Goal: Check status: Check status

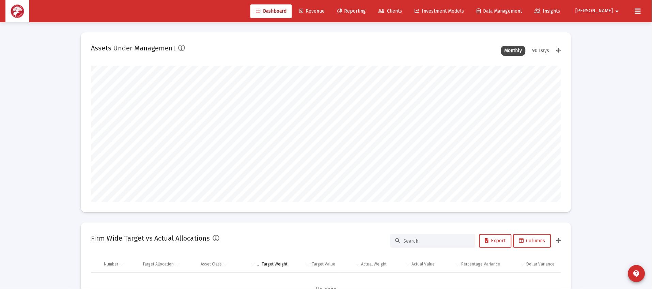
scroll to position [136, 253]
type input "[DATE]"
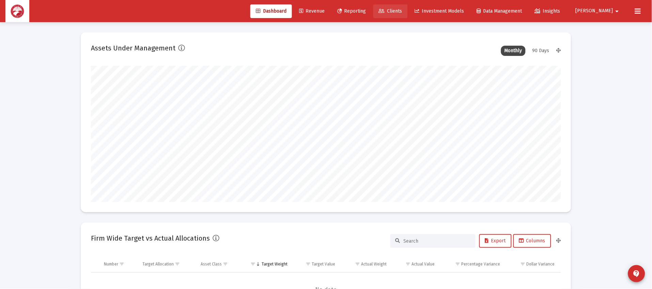
click at [402, 12] on span "Clients" at bounding box center [390, 11] width 23 height 6
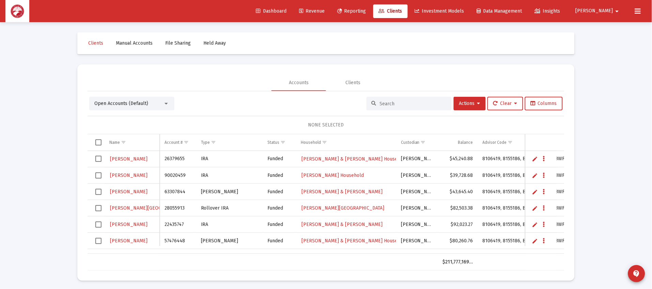
click at [406, 102] on input at bounding box center [413, 104] width 67 height 6
type input "[PERSON_NAME]"
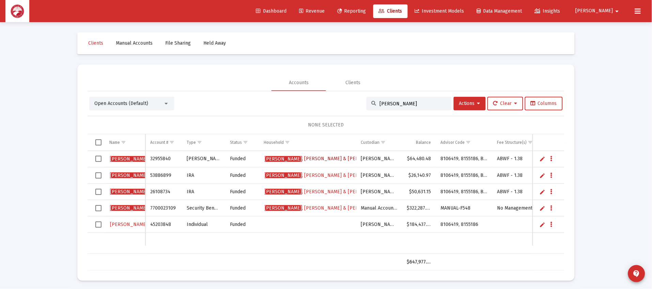
click at [339, 161] on link "[PERSON_NAME] & [PERSON_NAME] Household" at bounding box center [355, 159] width 183 height 10
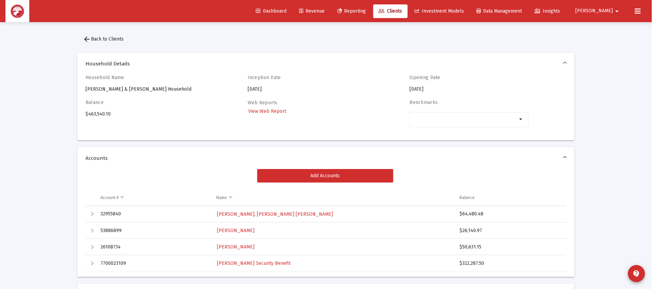
click at [408, 6] on link "Clients" at bounding box center [390, 11] width 34 height 14
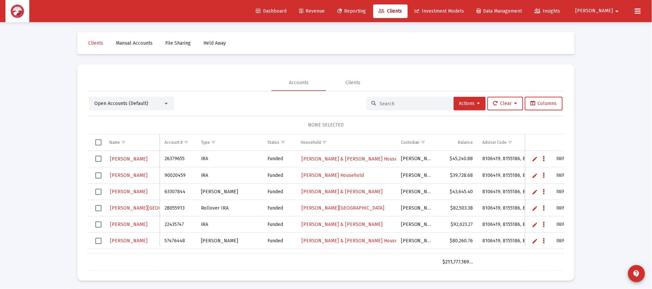
click at [420, 102] on input at bounding box center [413, 104] width 67 height 6
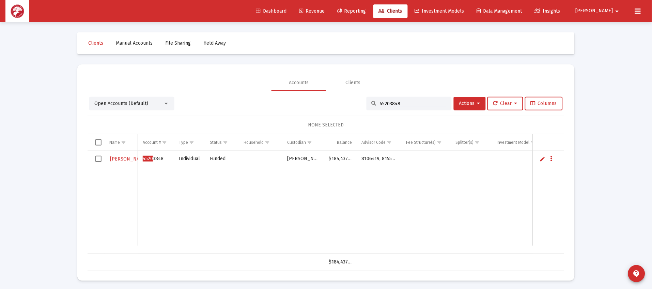
type input "45203848"
click at [116, 157] on span "[PERSON_NAME]" at bounding box center [128, 159] width 37 height 6
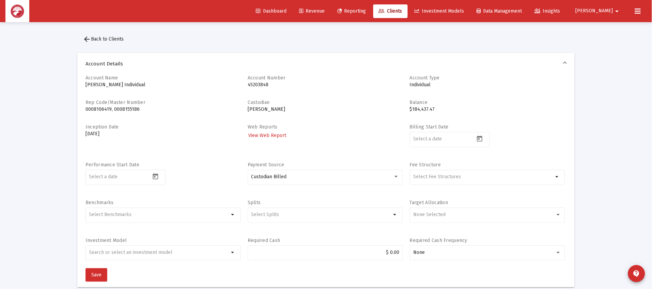
click at [266, 129] on label "Web Reports" at bounding box center [263, 127] width 30 height 6
click at [269, 137] on span "View Web Report" at bounding box center [267, 135] width 38 height 6
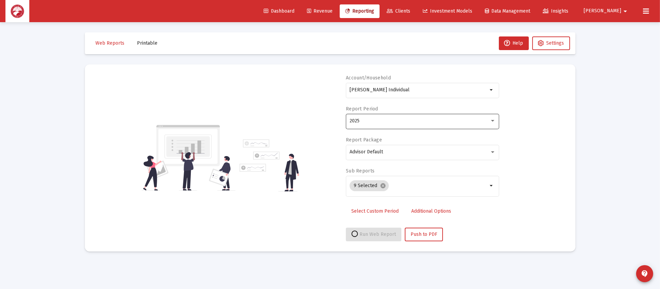
select select "View all"
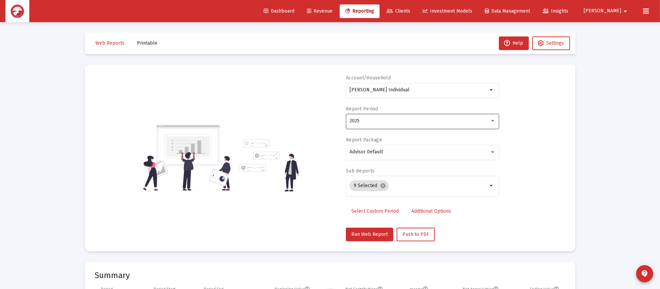
click at [374, 125] on div "2025" at bounding box center [422, 120] width 146 height 17
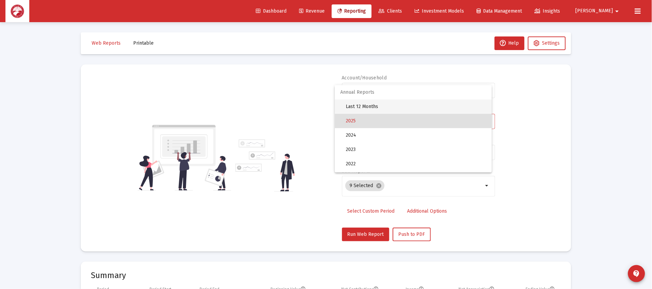
click at [383, 107] on span "Last 12 Months" at bounding box center [416, 106] width 141 height 14
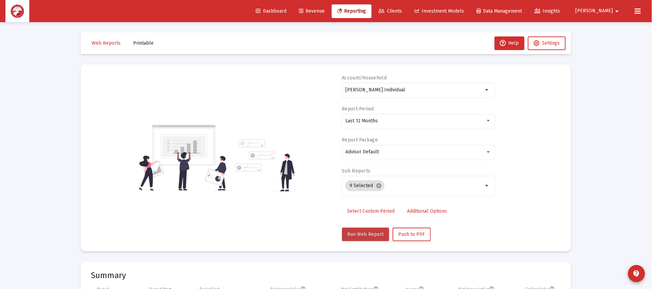
click at [351, 233] on span "Run Web Report" at bounding box center [365, 234] width 36 height 6
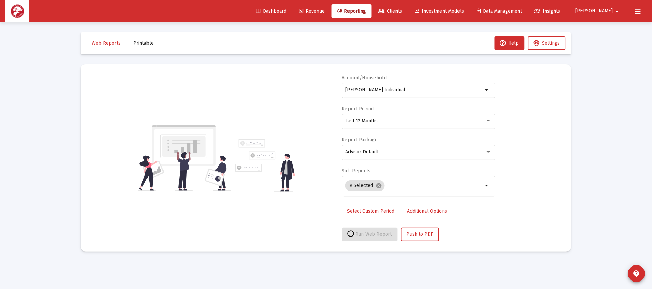
select select "View all"
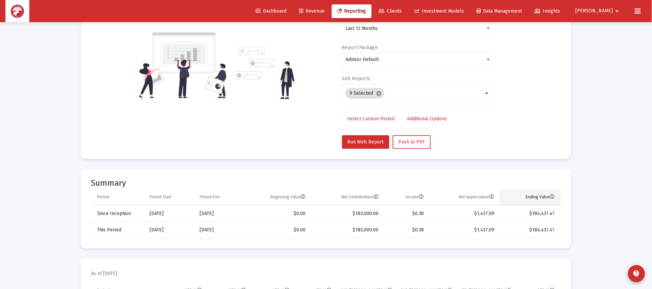
scroll to position [204, 0]
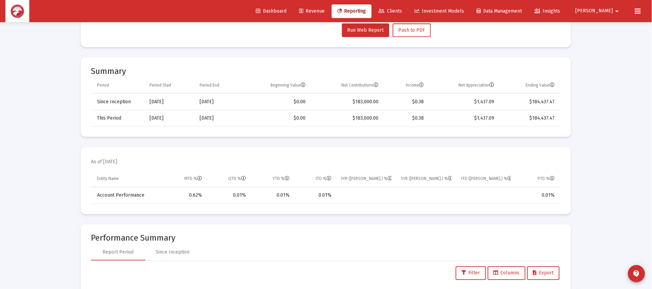
click at [402, 12] on span "Clients" at bounding box center [390, 11] width 23 height 6
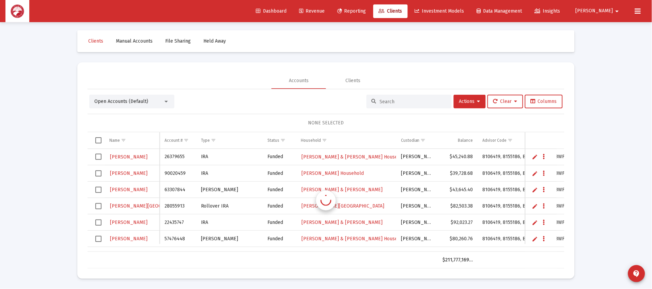
scroll to position [2, 0]
click at [390, 99] on input at bounding box center [413, 102] width 67 height 6
type input "[PERSON_NAME]"
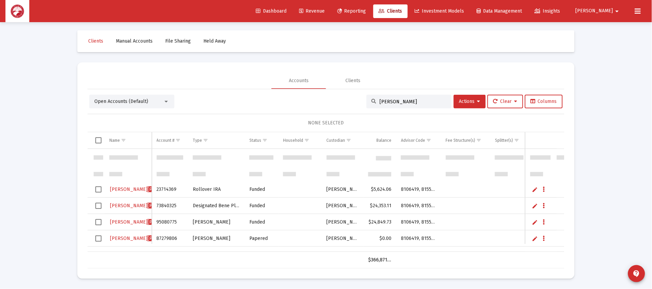
scroll to position [68, 0]
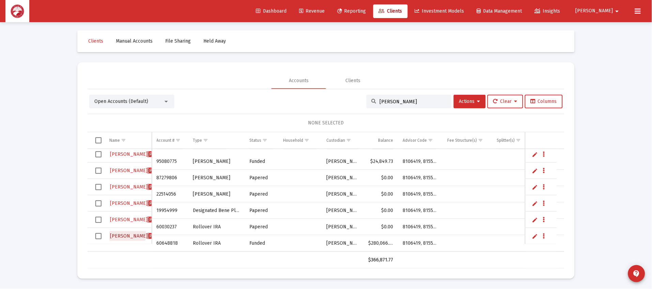
click at [122, 234] on span "[PERSON_NAME]" at bounding box center [147, 236] width 75 height 6
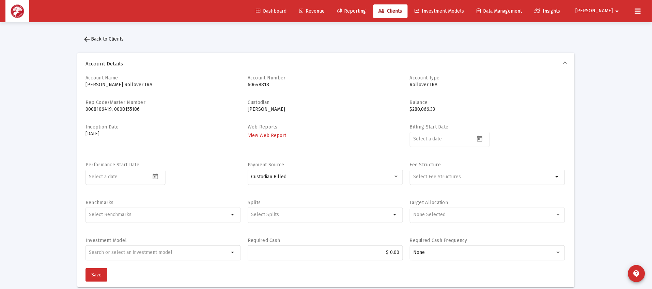
click at [269, 127] on label "Web Reports" at bounding box center [263, 127] width 30 height 6
click at [261, 137] on span "View Web Report" at bounding box center [267, 135] width 38 height 6
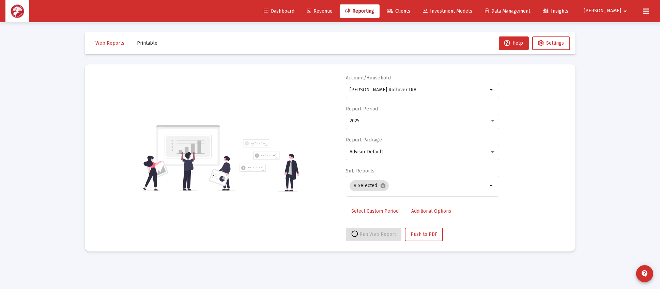
select select "View all"
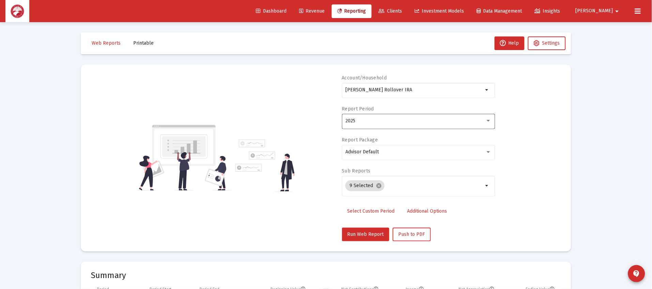
click at [404, 117] on div "2025" at bounding box center [418, 120] width 146 height 17
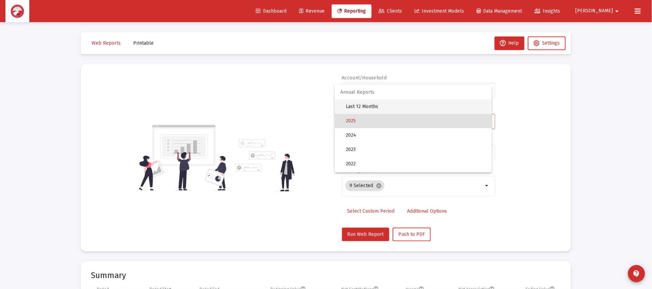
click at [411, 102] on span "Last 12 Months" at bounding box center [416, 106] width 141 height 14
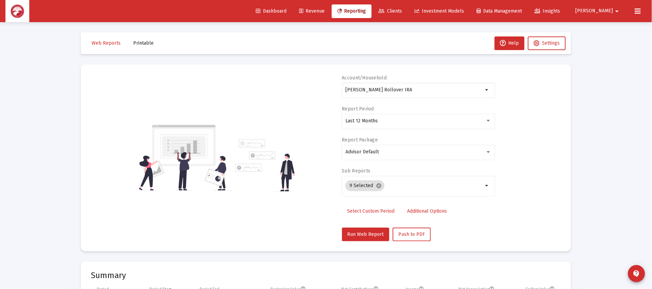
click at [336, 239] on div "Account/Household [PERSON_NAME] Rollover IRA arrow_drop_down Report Period Last…" at bounding box center [326, 158] width 470 height 167
click at [362, 235] on span "Run Web Report" at bounding box center [365, 234] width 36 height 6
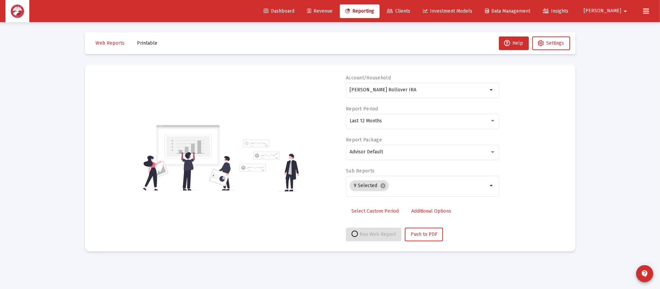
select select "View all"
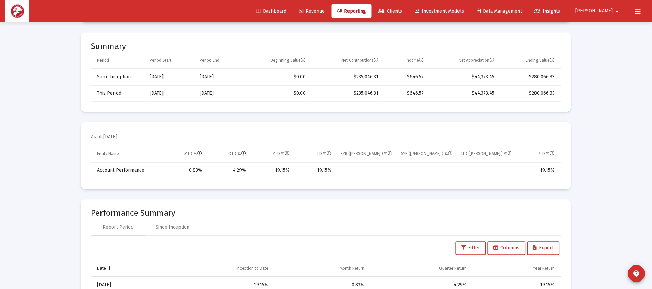
scroll to position [204, 0]
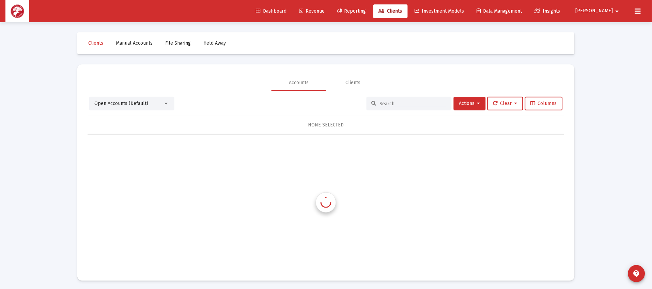
scroll to position [2, 0]
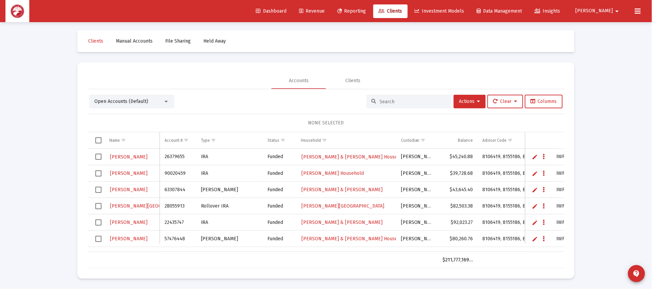
click at [393, 99] on input at bounding box center [413, 102] width 67 height 6
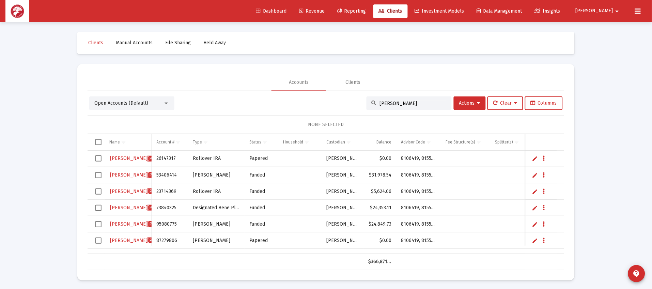
scroll to position [0, 0]
type input "[PERSON_NAME]"
click at [147, 176] on span "[PERSON_NAME]" at bounding box center [165, 175] width 37 height 6
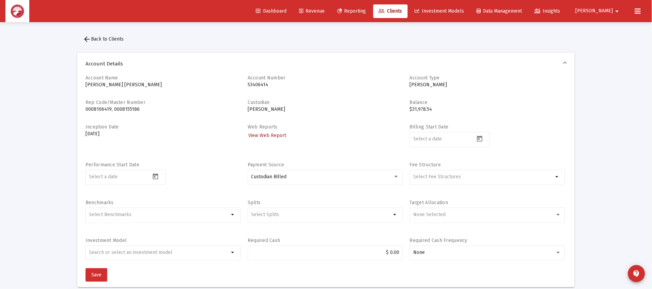
click at [261, 136] on span "View Web Report" at bounding box center [267, 135] width 38 height 6
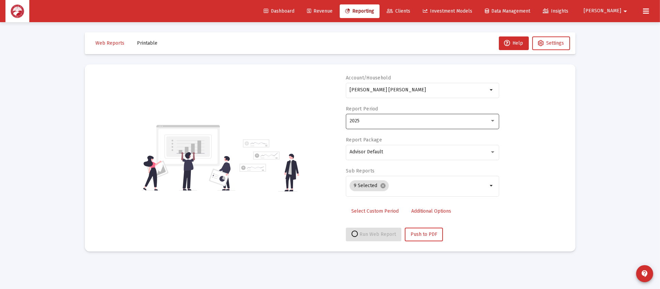
select select "View all"
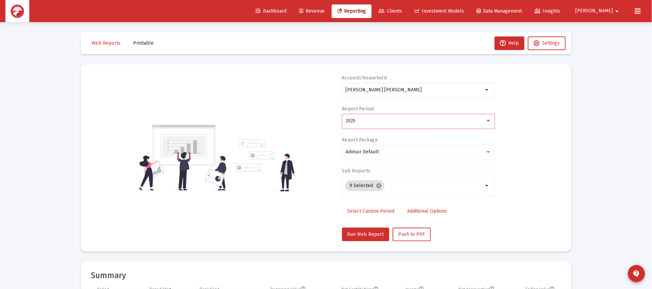
click at [412, 122] on div "2025" at bounding box center [415, 120] width 140 height 5
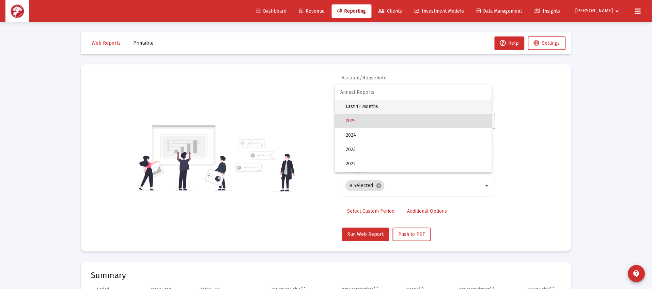
click at [422, 108] on span "Last 12 Months" at bounding box center [416, 106] width 141 height 14
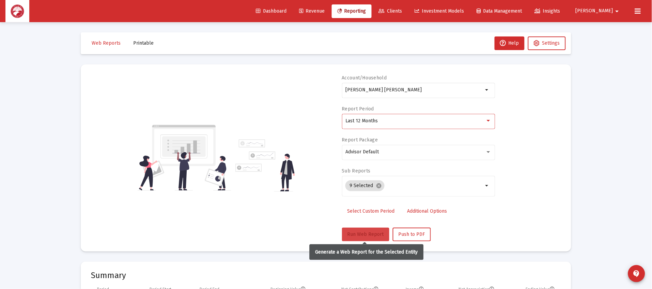
click at [358, 233] on span "Run Web Report" at bounding box center [365, 234] width 36 height 6
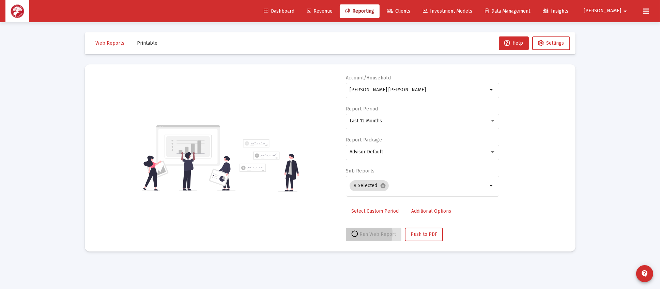
select select "View all"
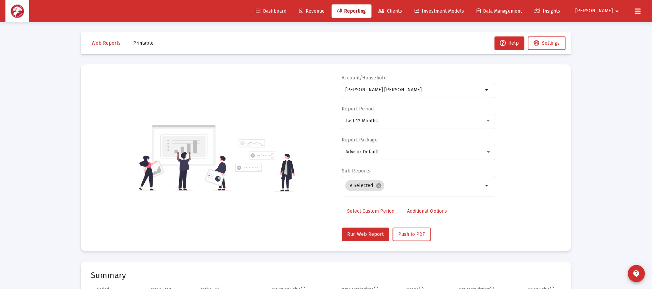
scroll to position [204, 0]
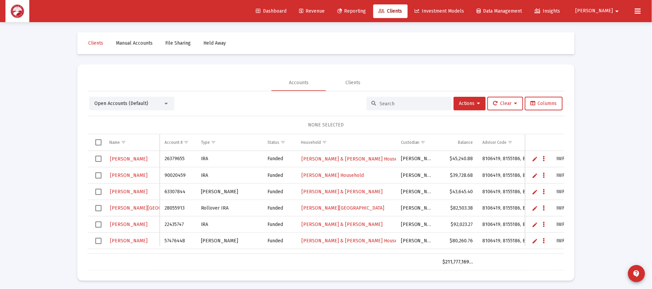
click at [420, 102] on input at bounding box center [413, 104] width 67 height 6
paste input "Inception date: [DATE]"
type input "Inception date: [DATE]"
type input "[PERSON_NAME]"
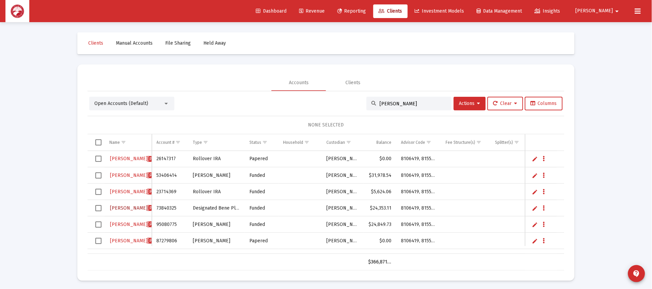
click at [147, 206] on span "[PERSON_NAME]" at bounding box center [165, 208] width 37 height 6
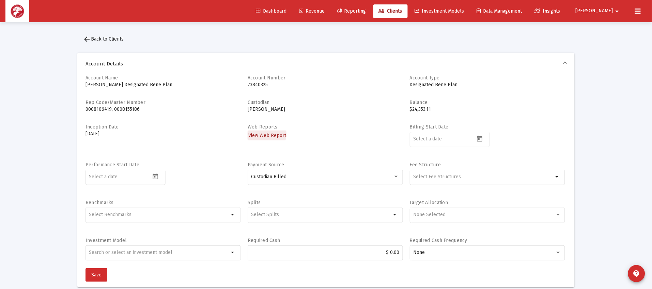
click at [266, 134] on span "View Web Report" at bounding box center [267, 135] width 38 height 6
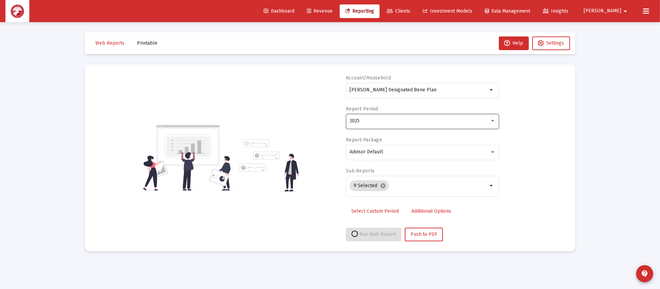
click at [404, 119] on div "2025" at bounding box center [419, 120] width 140 height 5
select select "View all"
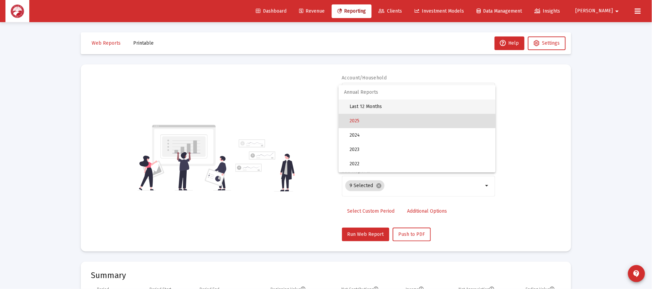
click at [413, 106] on span "Last 12 Months" at bounding box center [419, 106] width 141 height 14
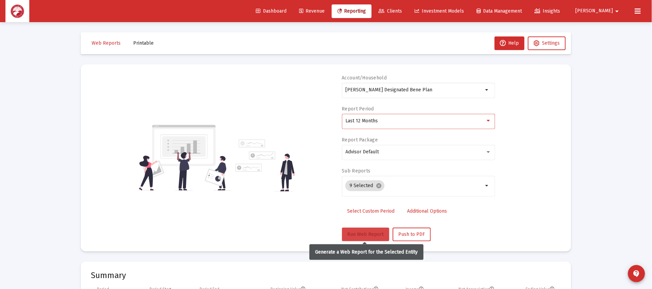
click at [351, 232] on span "Run Web Report" at bounding box center [365, 234] width 36 height 6
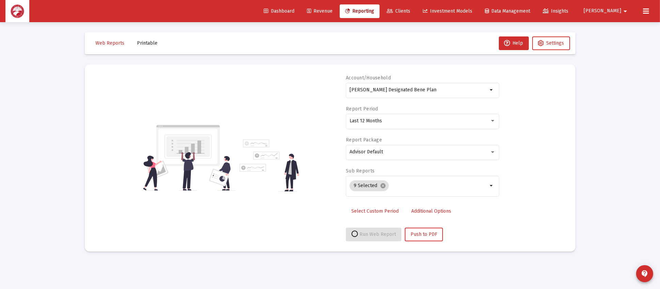
drag, startPoint x: 351, startPoint y: 232, endPoint x: 535, endPoint y: 99, distance: 226.7
click at [536, 98] on div "Account/Household [PERSON_NAME] Designated Bene Plan arrow_drop_down Report Per…" at bounding box center [330, 158] width 470 height 167
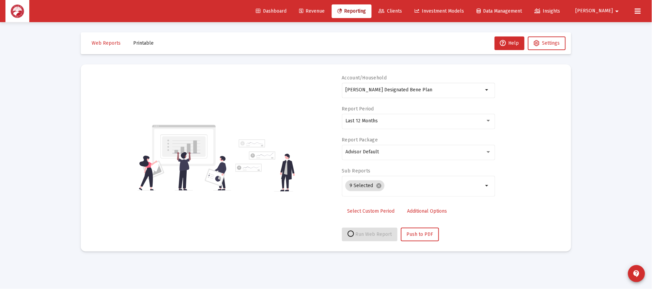
select select "View all"
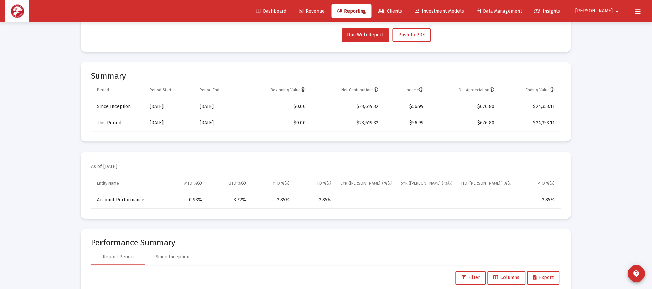
scroll to position [153, 0]
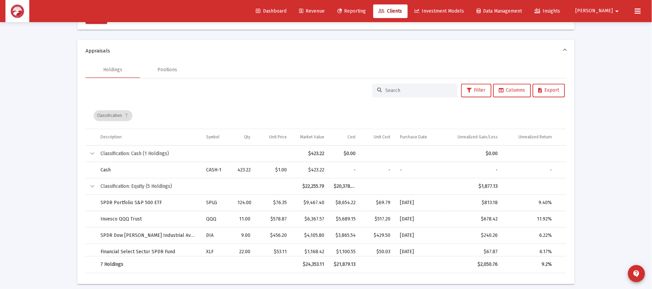
scroll to position [255, 0]
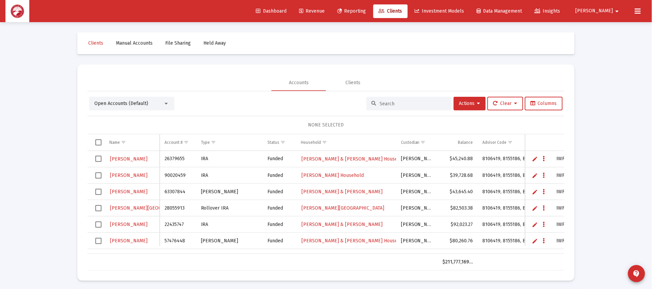
click at [400, 101] on input at bounding box center [413, 104] width 67 height 6
type input "[PERSON_NAME]"
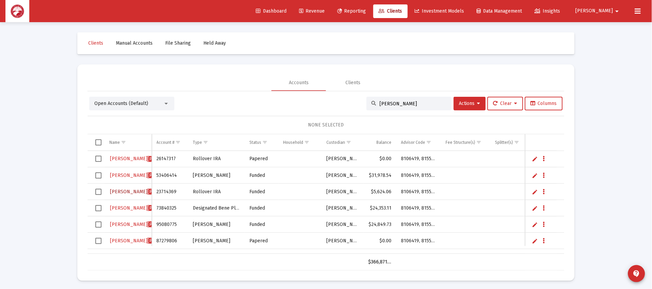
click at [147, 190] on span "[PERSON_NAME]" at bounding box center [165, 192] width 37 height 6
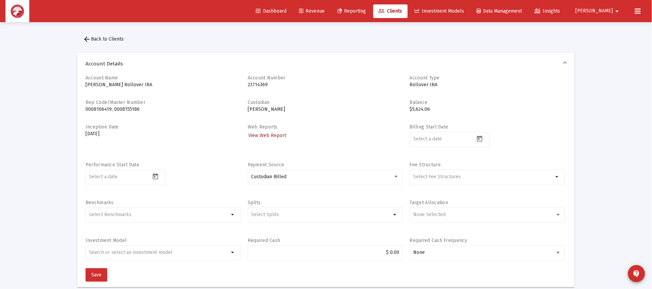
click at [273, 132] on span "View Web Report" at bounding box center [267, 135] width 38 height 6
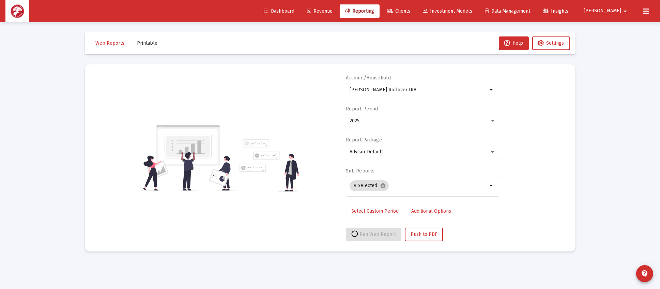
select select "View all"
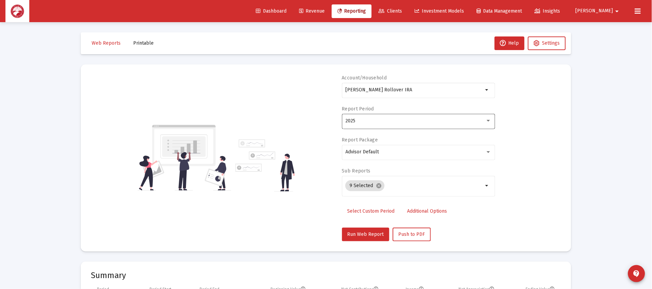
click at [390, 116] on div "2025" at bounding box center [418, 120] width 146 height 17
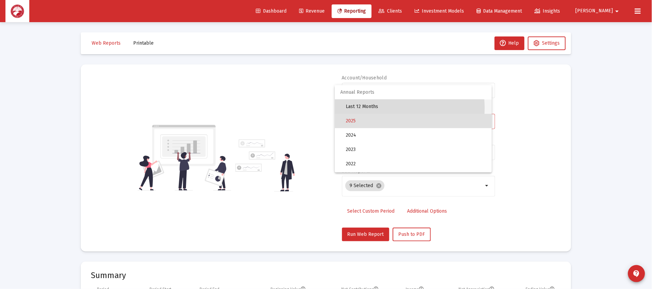
click at [394, 108] on span "Last 12 Months" at bounding box center [416, 106] width 141 height 14
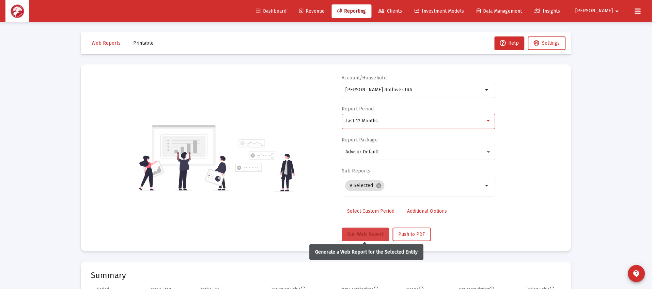
click at [361, 231] on span "Run Web Report" at bounding box center [365, 234] width 36 height 6
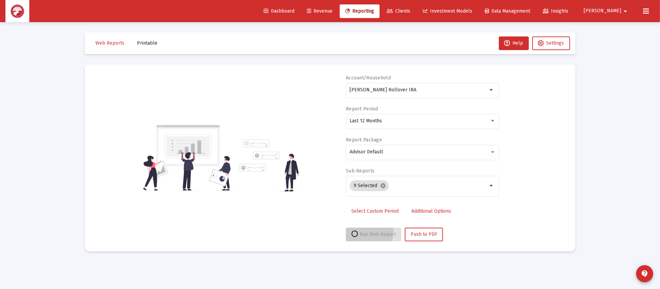
select select "View all"
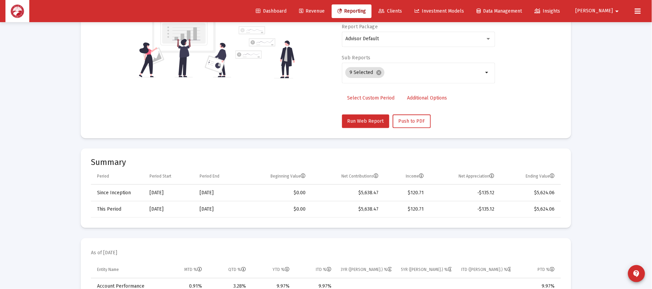
scroll to position [204, 0]
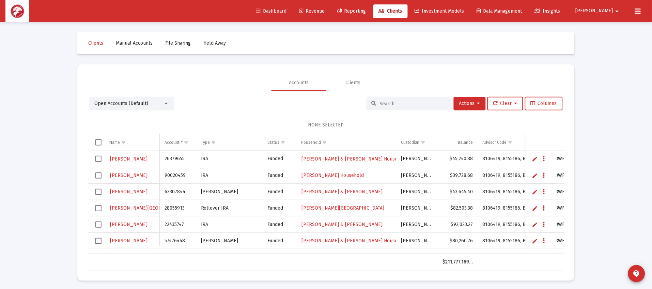
click at [415, 103] on input at bounding box center [413, 104] width 67 height 6
type input "b"
type input "[PERSON_NAME]"
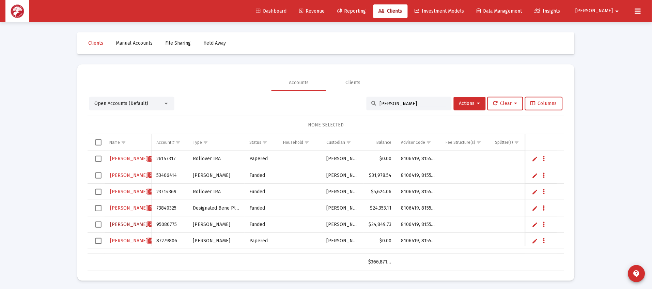
click at [147, 221] on span "[PERSON_NAME]" at bounding box center [165, 224] width 37 height 6
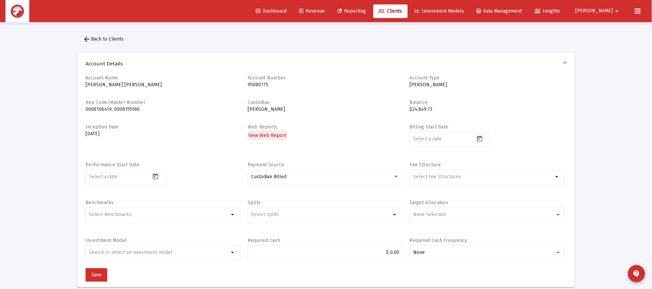
click at [280, 138] on span "View Web Report" at bounding box center [267, 135] width 38 height 6
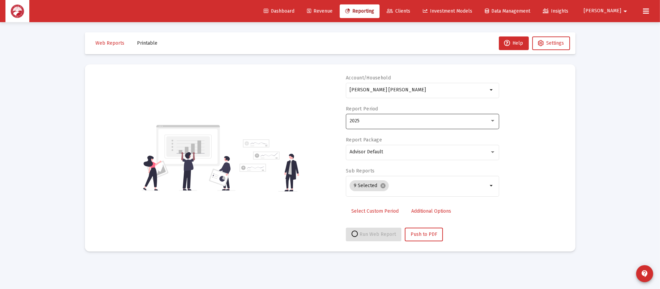
select select "View all"
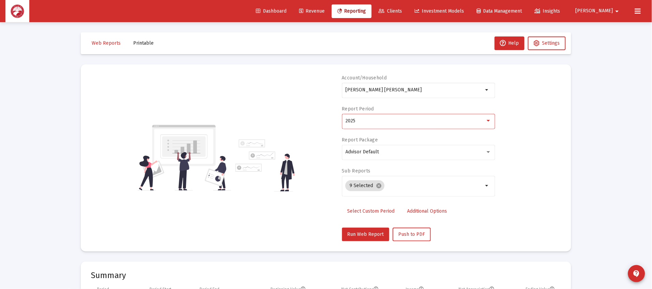
click at [384, 119] on div "2025" at bounding box center [415, 120] width 140 height 5
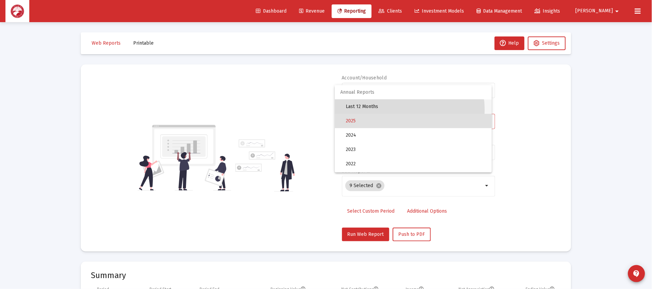
click at [398, 110] on span "Last 12 Months" at bounding box center [416, 106] width 141 height 14
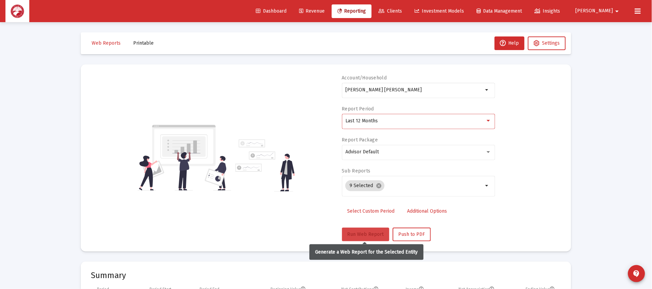
click at [362, 234] on span "Run Web Report" at bounding box center [365, 234] width 36 height 6
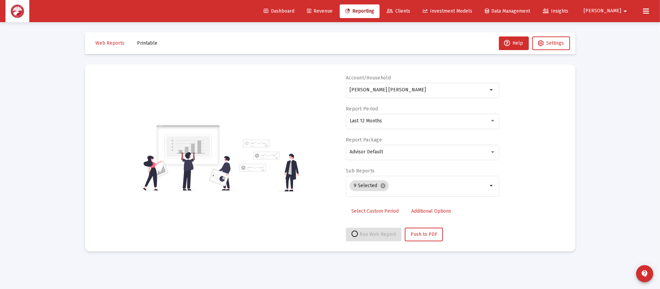
select select "View all"
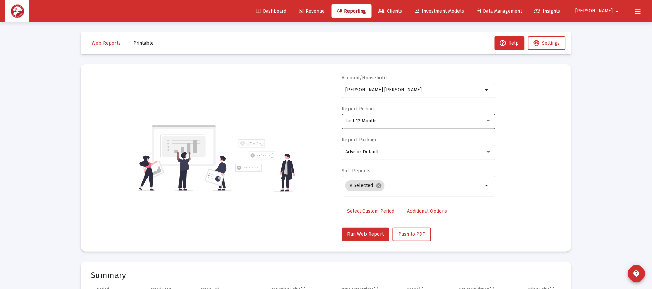
click at [420, 125] on div "Last 12 Months" at bounding box center [418, 120] width 146 height 17
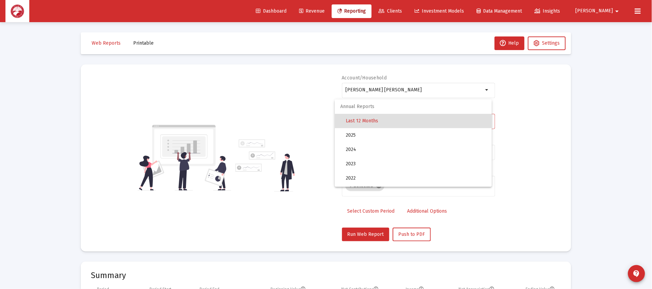
click at [374, 233] on div at bounding box center [326, 144] width 652 height 289
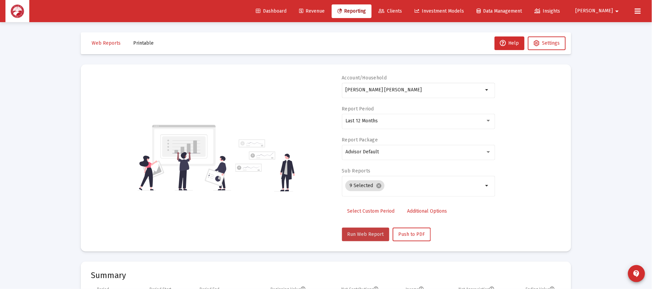
click at [372, 236] on span "Run Web Report" at bounding box center [365, 234] width 36 height 6
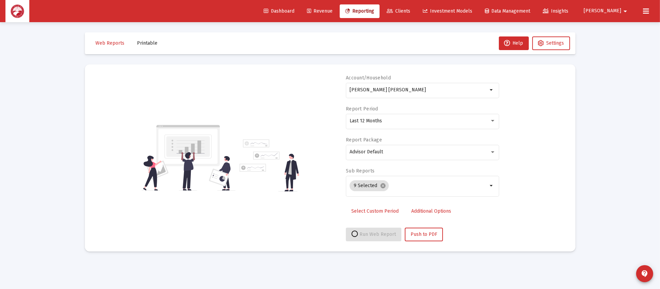
select select "View all"
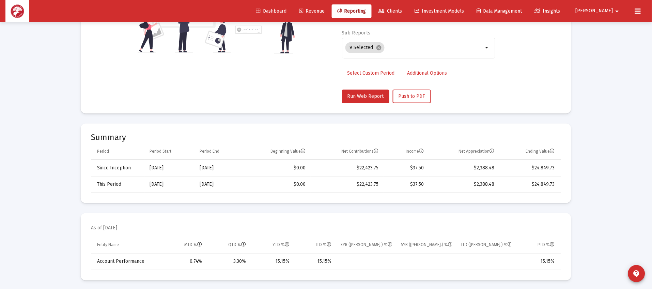
scroll to position [255, 0]
